Goal: Communication & Community: Participate in discussion

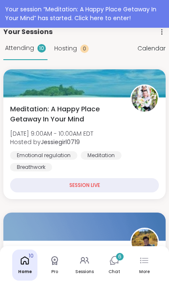
click at [27, 122] on span "Meditation: A Happy Place Getaway In Your Mind" at bounding box center [65, 114] width 111 height 20
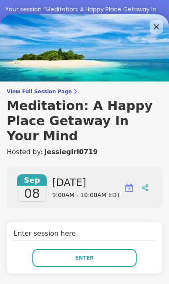
click at [99, 249] on button "Enter" at bounding box center [84, 258] width 104 height 18
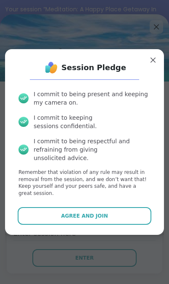
click at [105, 212] on span "Agree and Join" at bounding box center [84, 216] width 47 height 8
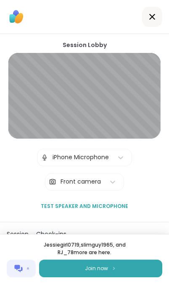
click at [118, 263] on button "Join now" at bounding box center [100, 269] width 123 height 18
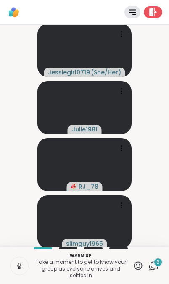
scroll to position [1, 0]
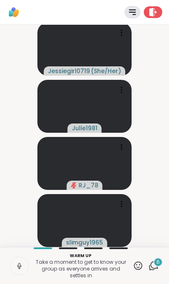
click at [23, 268] on icon at bounding box center [20, 266] width 8 height 8
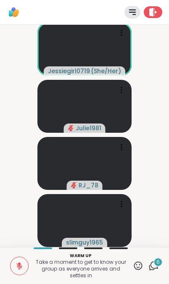
click at [24, 263] on button at bounding box center [20, 266] width 18 height 18
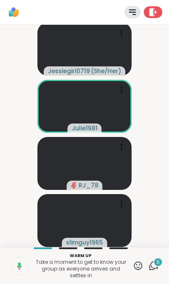
click at [25, 257] on button at bounding box center [18, 266] width 19 height 18
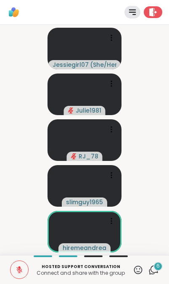
scroll to position [0, 0]
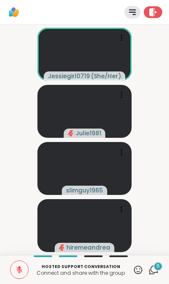
click at [14, 276] on button at bounding box center [20, 270] width 18 height 18
click at [22, 266] on icon at bounding box center [20, 270] width 8 height 8
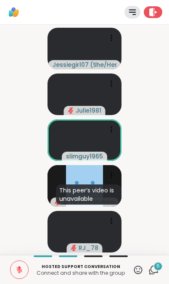
click at [139, 271] on icon at bounding box center [138, 269] width 8 height 8
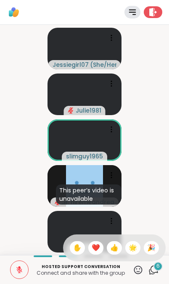
click at [96, 245] on span "❤️" at bounding box center [96, 248] width 8 height 10
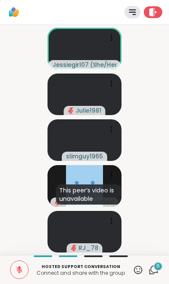
click at [164, 8] on div "Meditation: A Happy Place Getaway In Your Mind Rules Agenda Leave" at bounding box center [84, 12] width 169 height 25
click at [158, 7] on div at bounding box center [153, 12] width 18 height 12
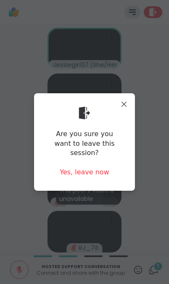
click at [62, 171] on div "Yes, leave now" at bounding box center [85, 172] width 50 height 9
